Goal: Information Seeking & Learning: Learn about a topic

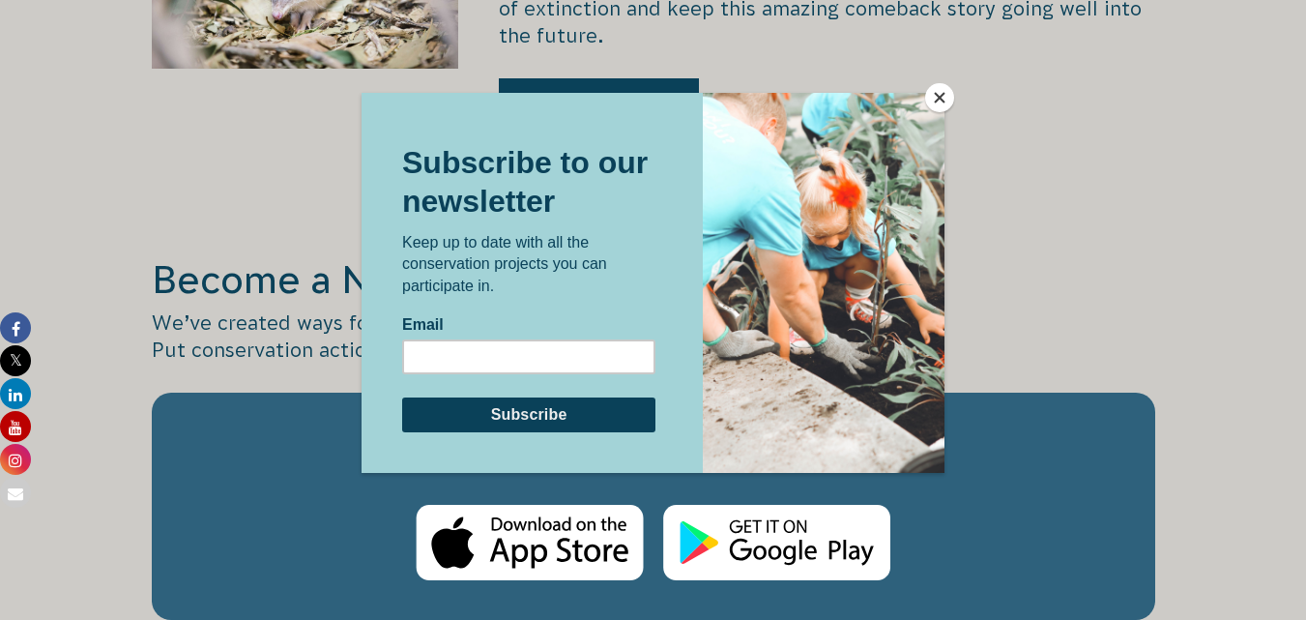
scroll to position [3093, 0]
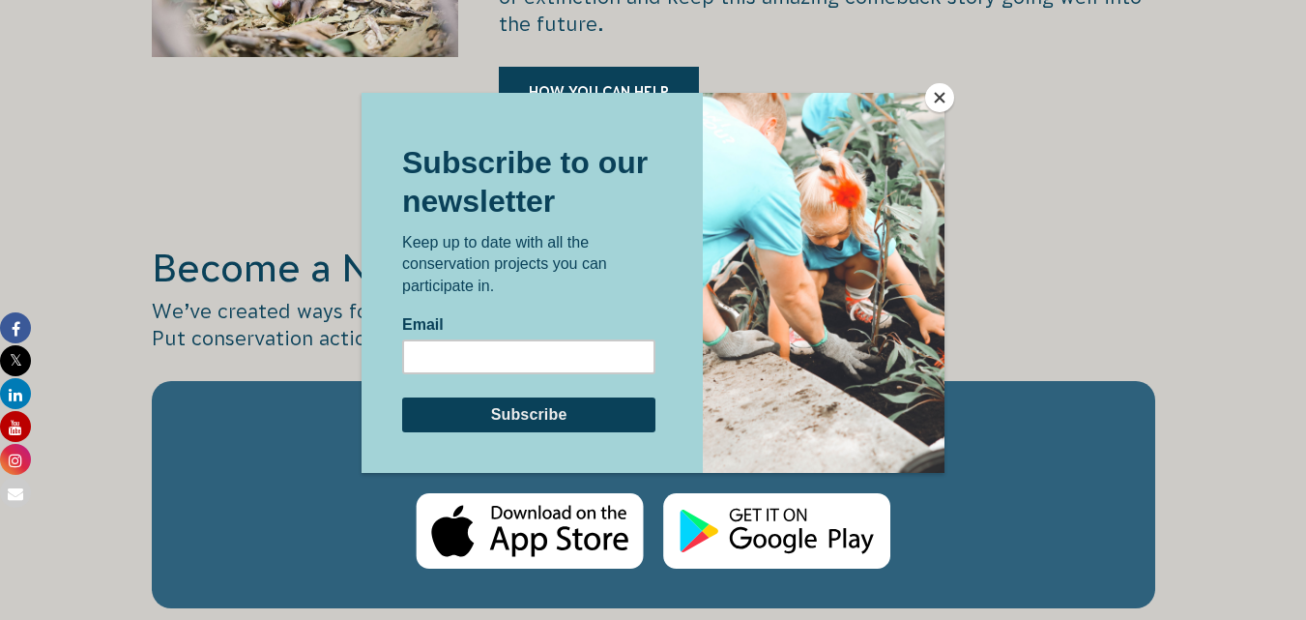
click at [940, 96] on button "Close" at bounding box center [939, 97] width 29 height 29
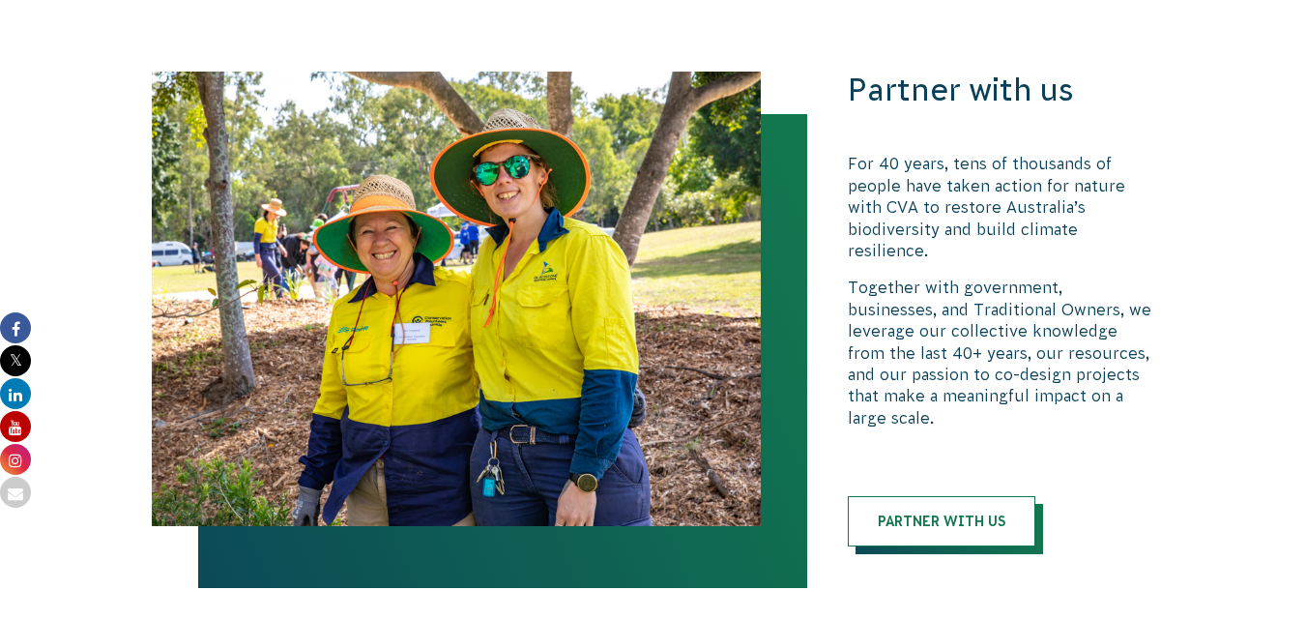
scroll to position [4253, 0]
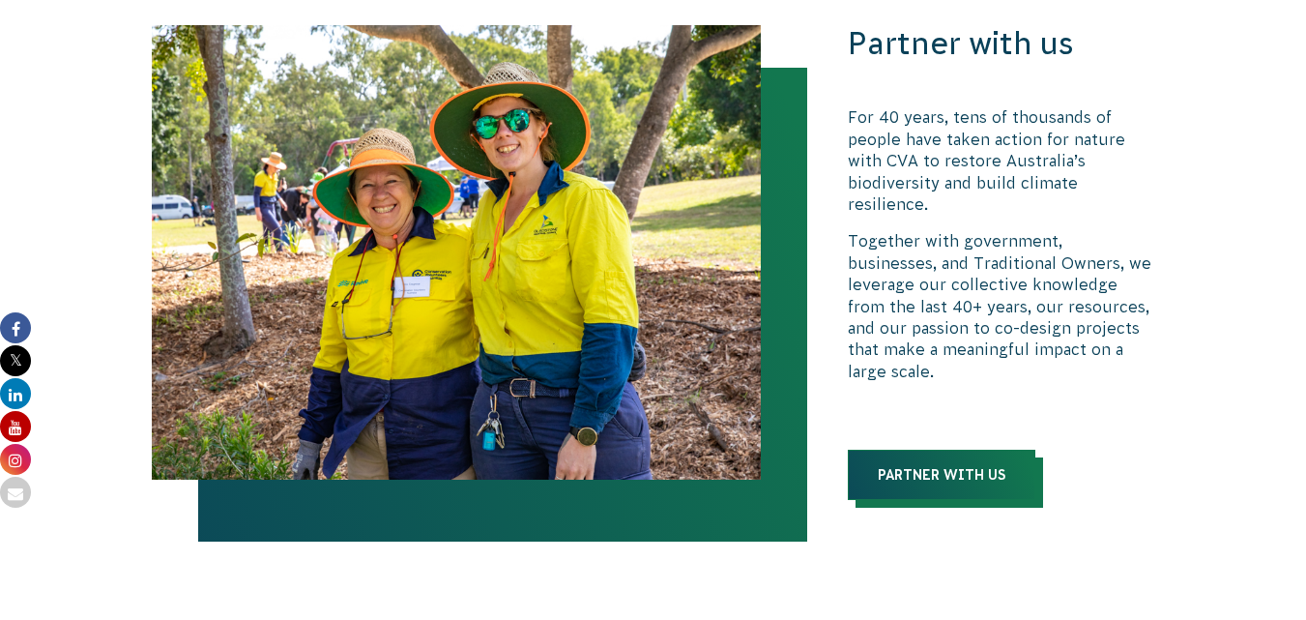
click at [1001, 449] on link "Partner with us" at bounding box center [942, 474] width 188 height 50
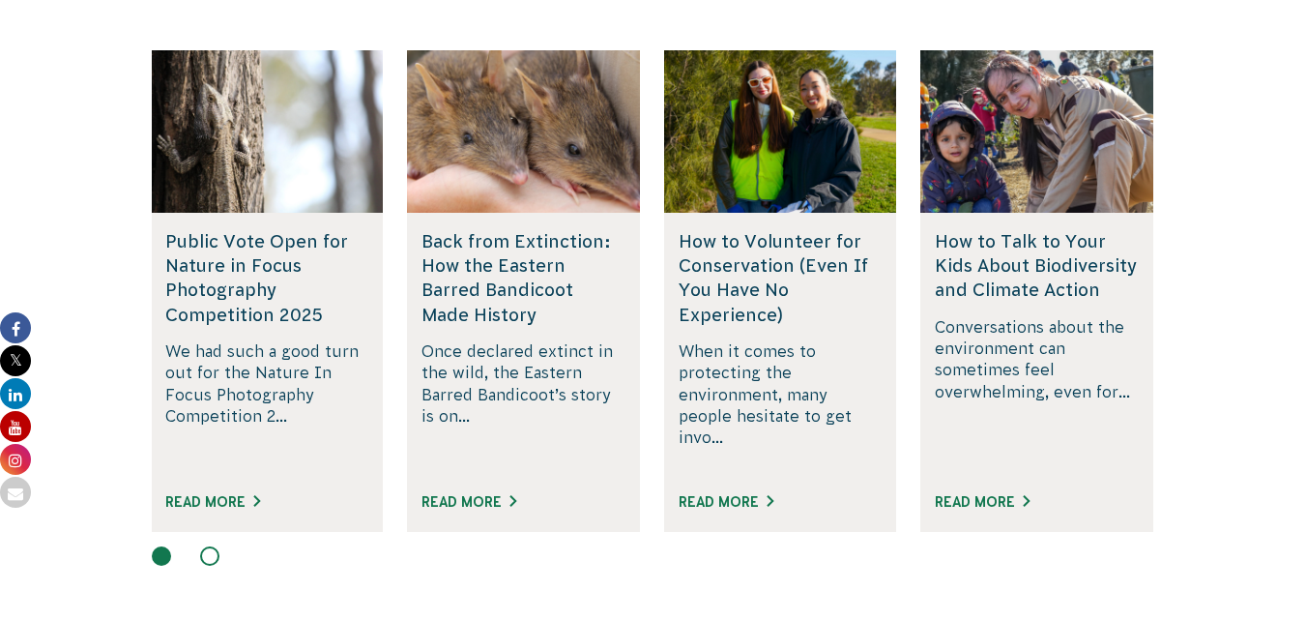
scroll to position [4793, 0]
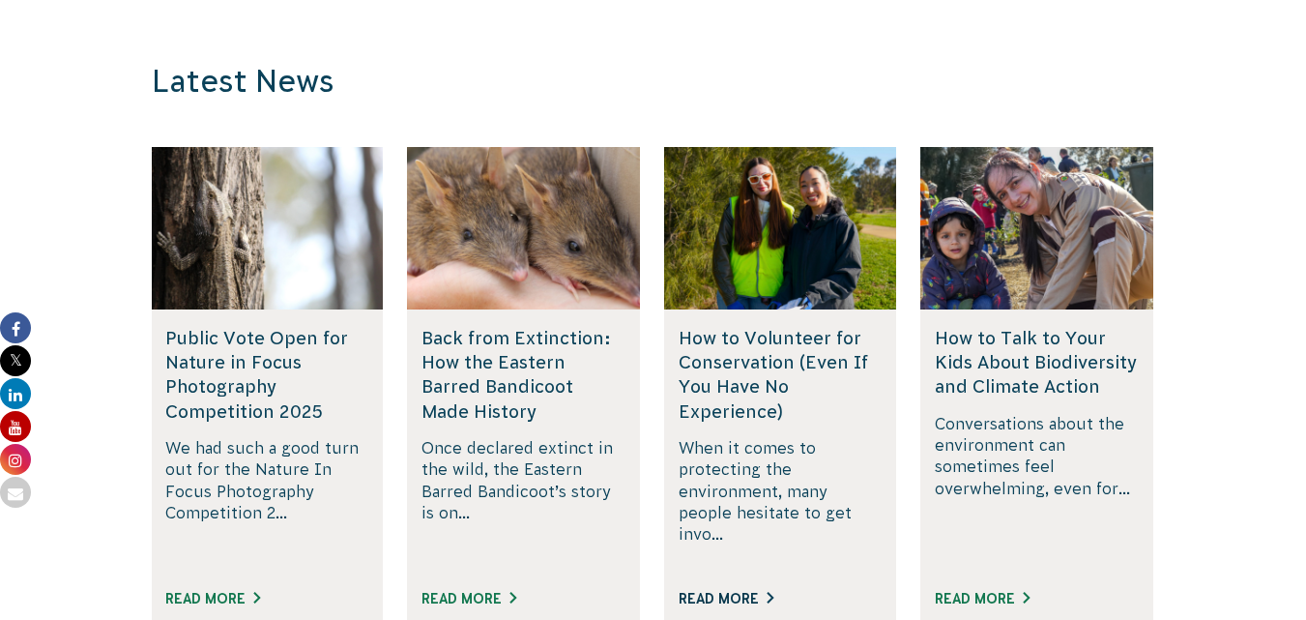
click at [714, 591] on link "Read More" at bounding box center [726, 598] width 95 height 15
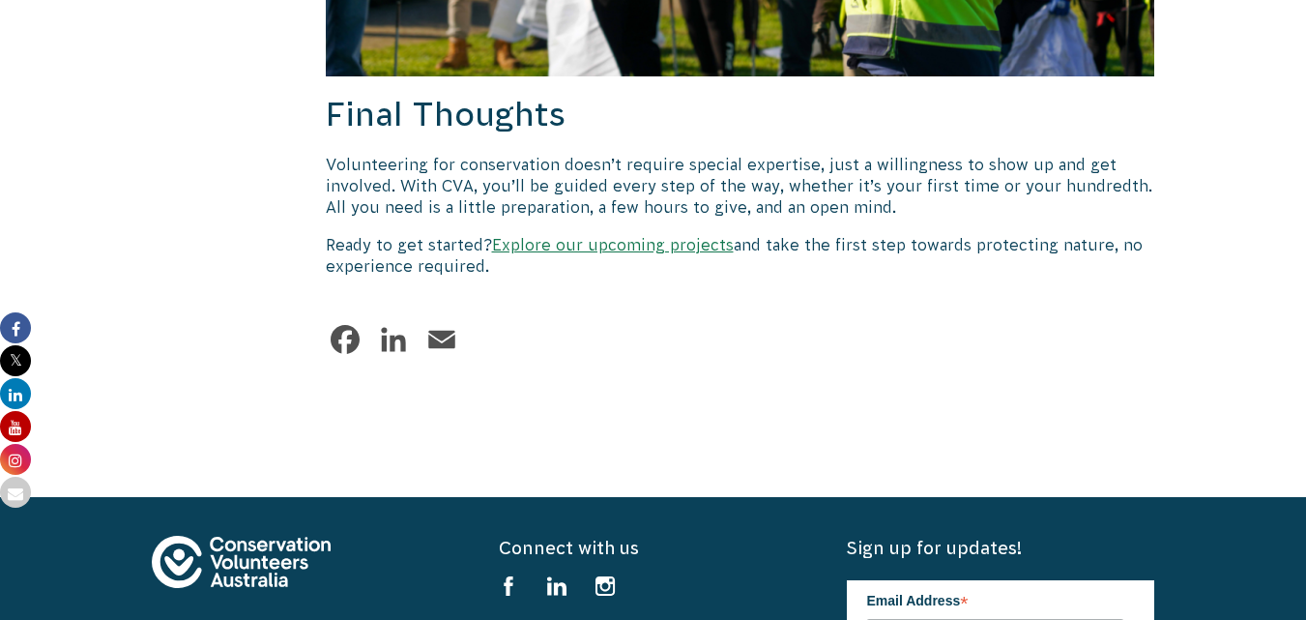
scroll to position [2817, 0]
